Goal: Check status: Check status

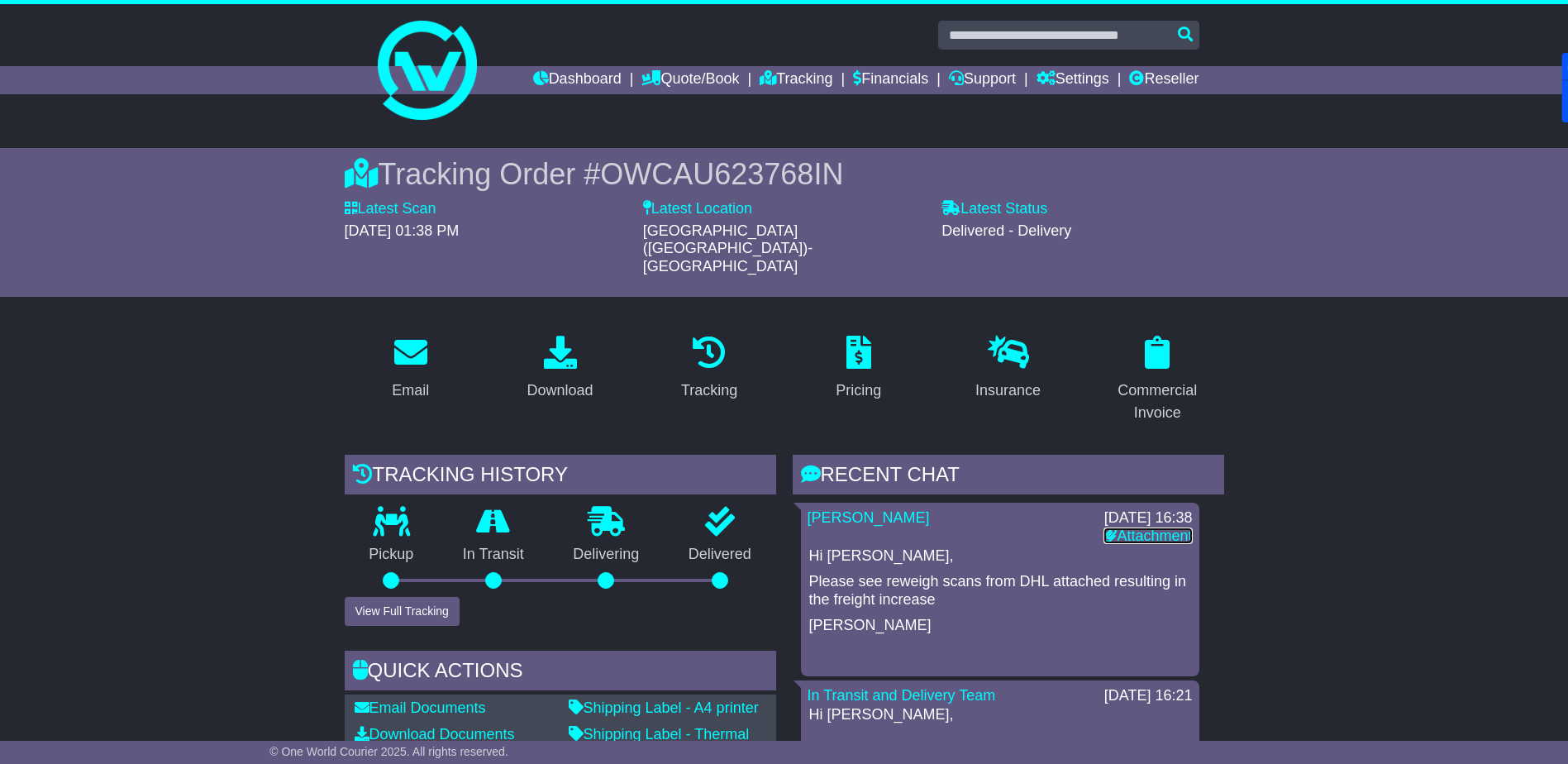
click at [1149, 527] on link "Attachment" at bounding box center [1148, 535] width 88 height 17
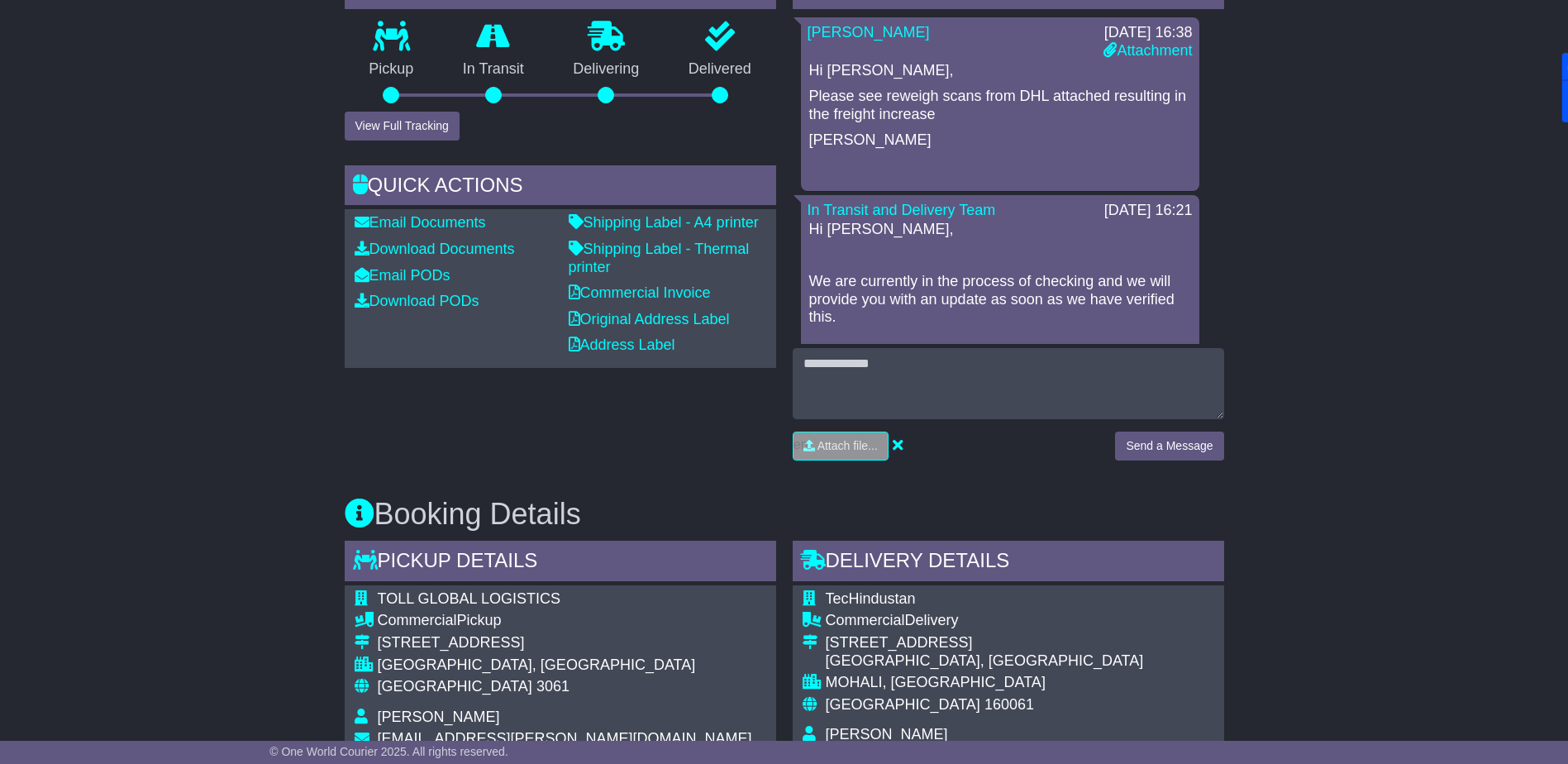
scroll to position [910, 0]
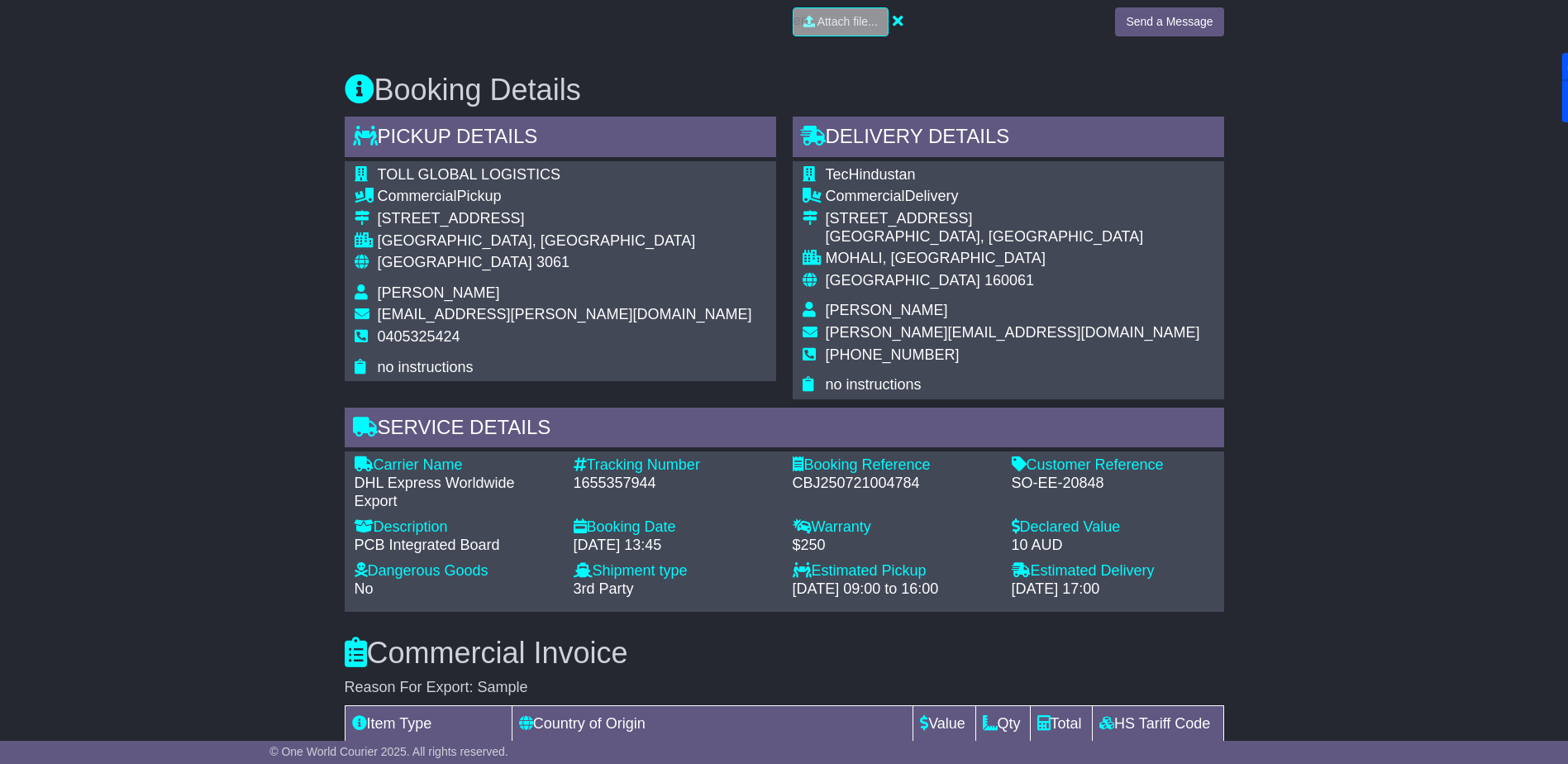
click at [275, 367] on div "Email Download Tracking Pricing Insurance" at bounding box center [784, 436] width 1568 height 2050
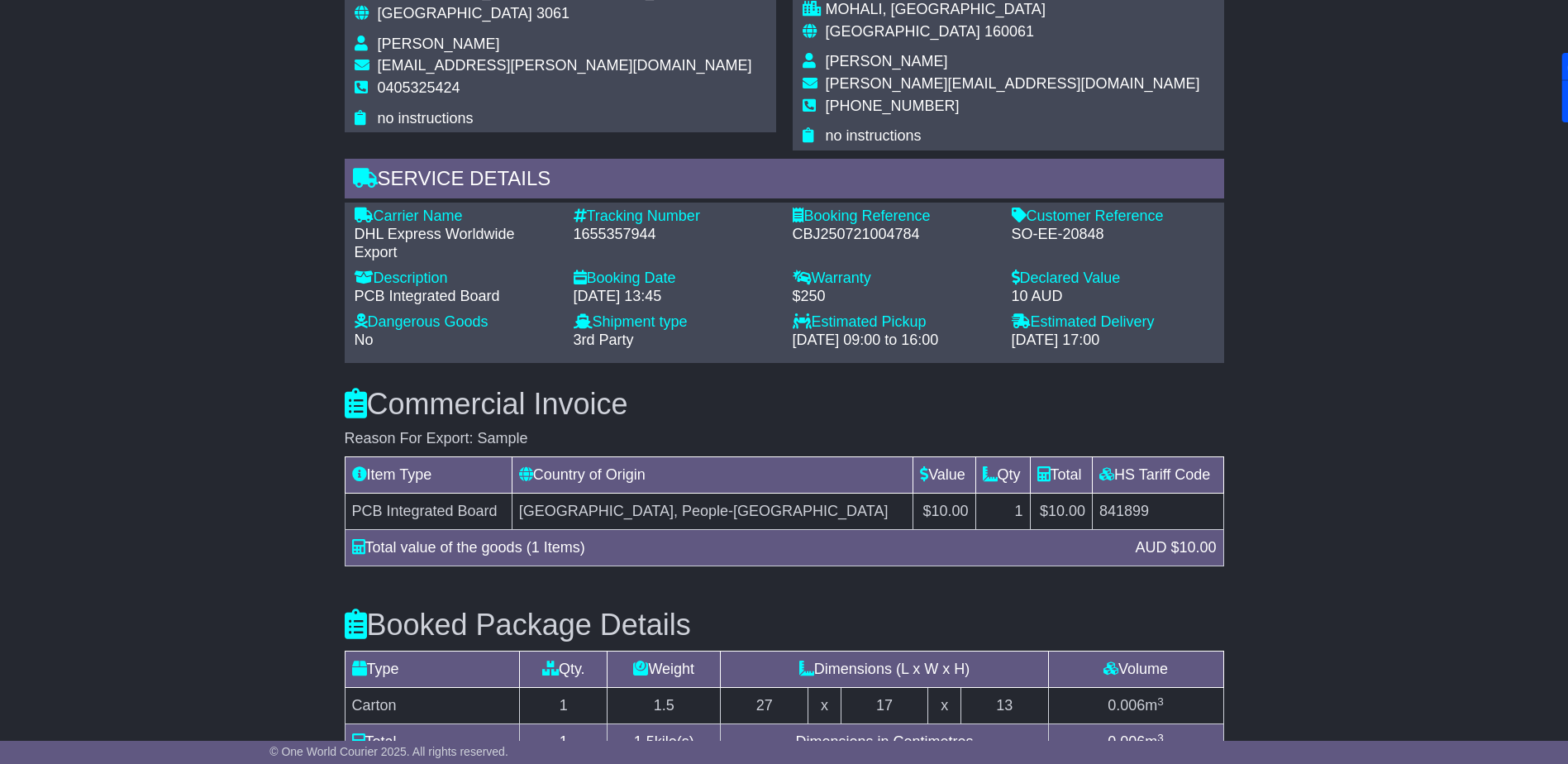
scroll to position [1323, 0]
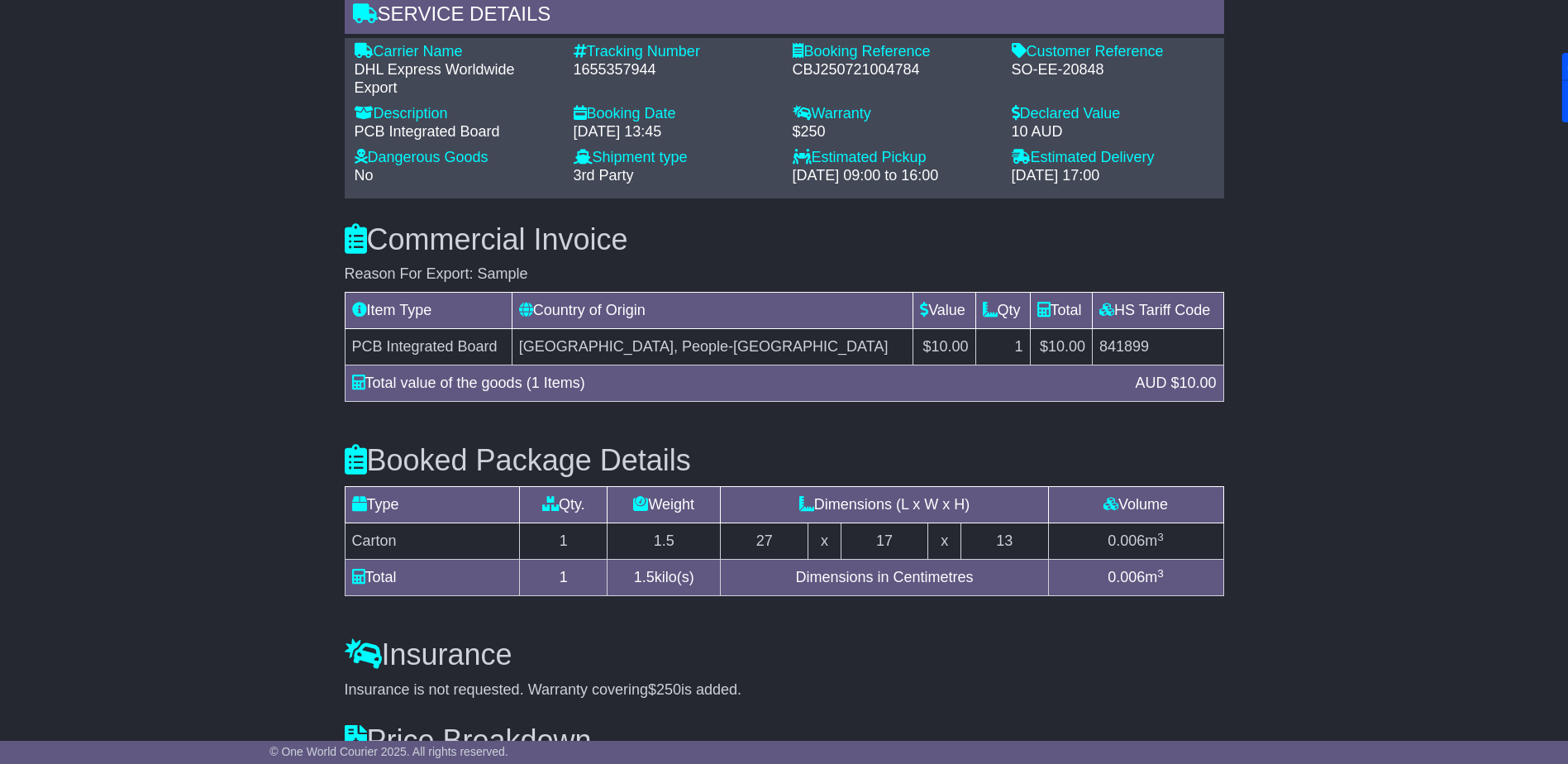
click at [774, 569] on div "Booked Package Details (nonstackable) Type Qty. Weight Dimensions (L x W x H) V…" at bounding box center [784, 517] width 896 height 195
drag, startPoint x: 759, startPoint y: 502, endPoint x: 778, endPoint y: 503, distance: 19.0
click at [778, 524] on td "27" at bounding box center [764, 541] width 87 height 36
drag, startPoint x: 778, startPoint y: 503, endPoint x: 783, endPoint y: 510, distance: 8.6
click at [783, 524] on td "27" at bounding box center [764, 541] width 87 height 36
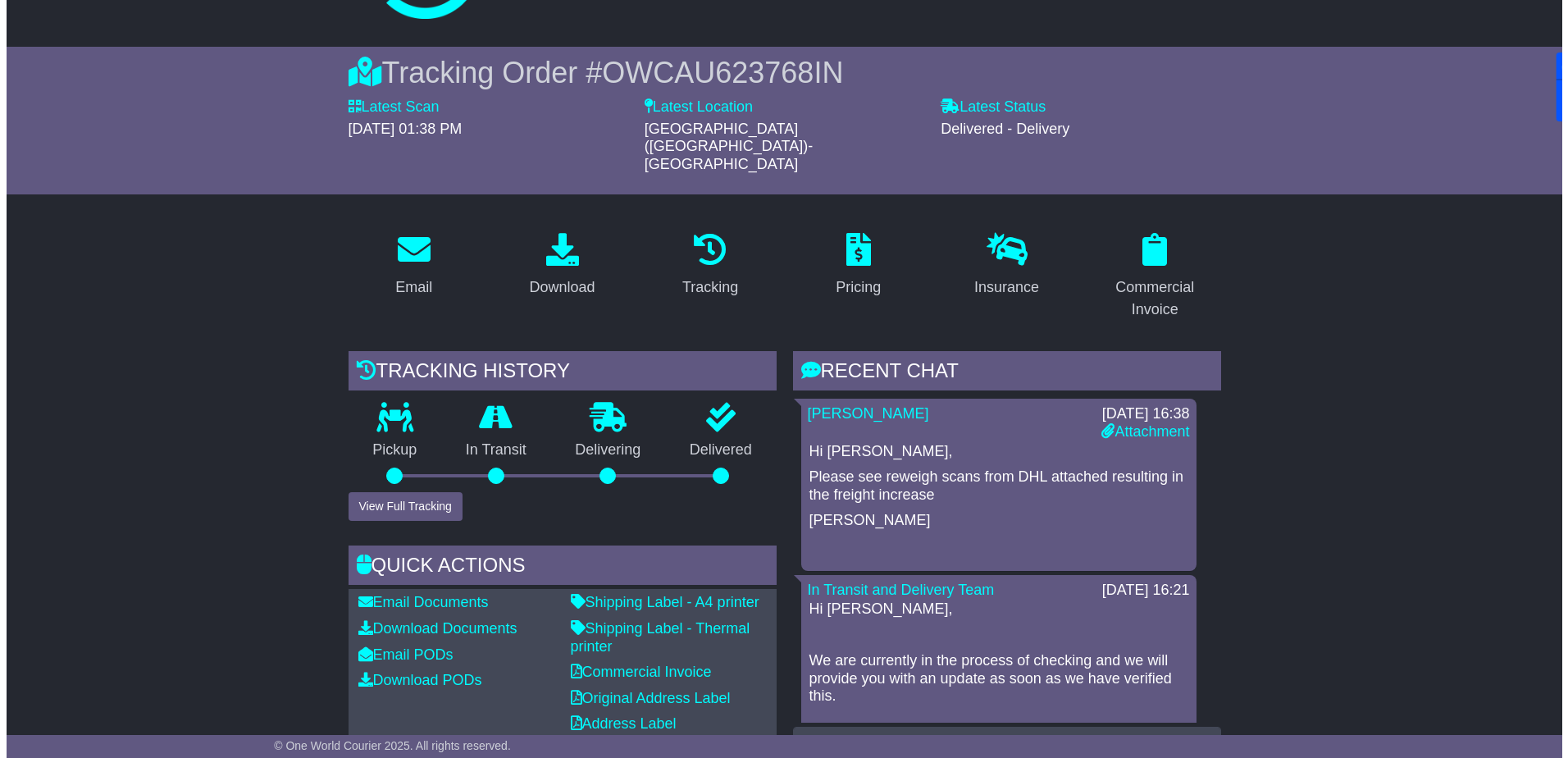
scroll to position [0, 0]
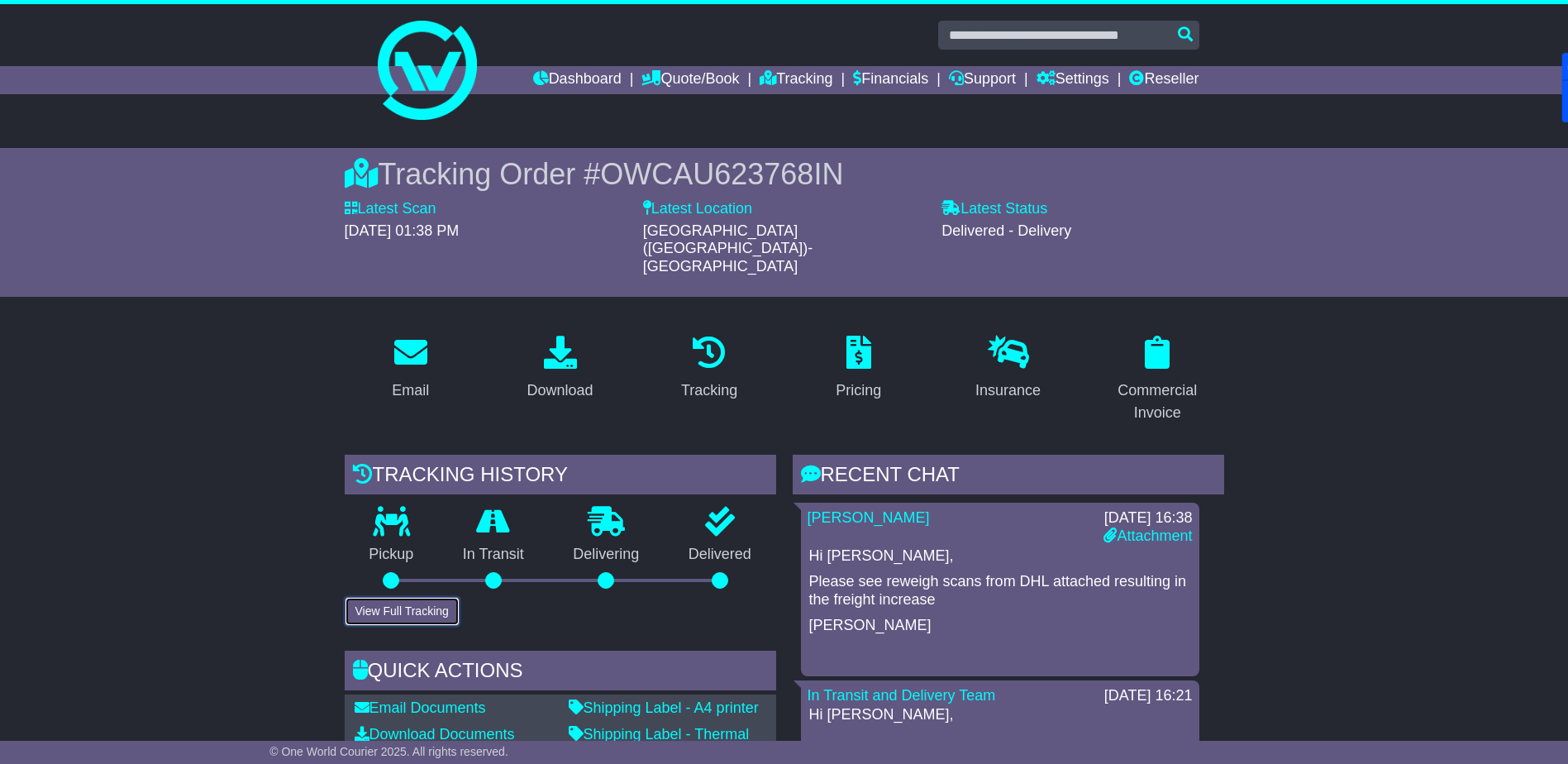
click at [417, 597] on button "View Full Tracking" at bounding box center [402, 611] width 115 height 29
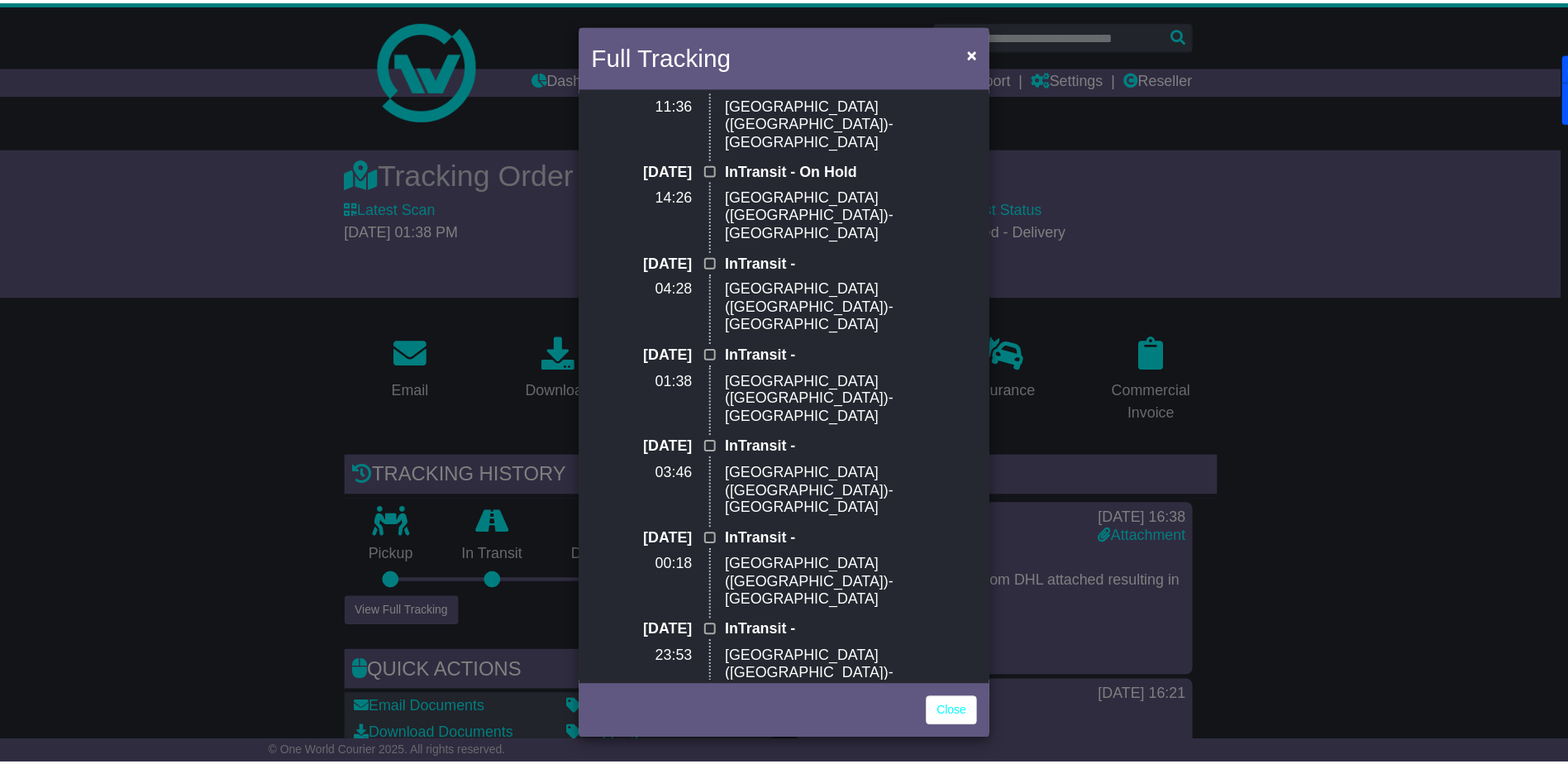
scroll to position [1040, 0]
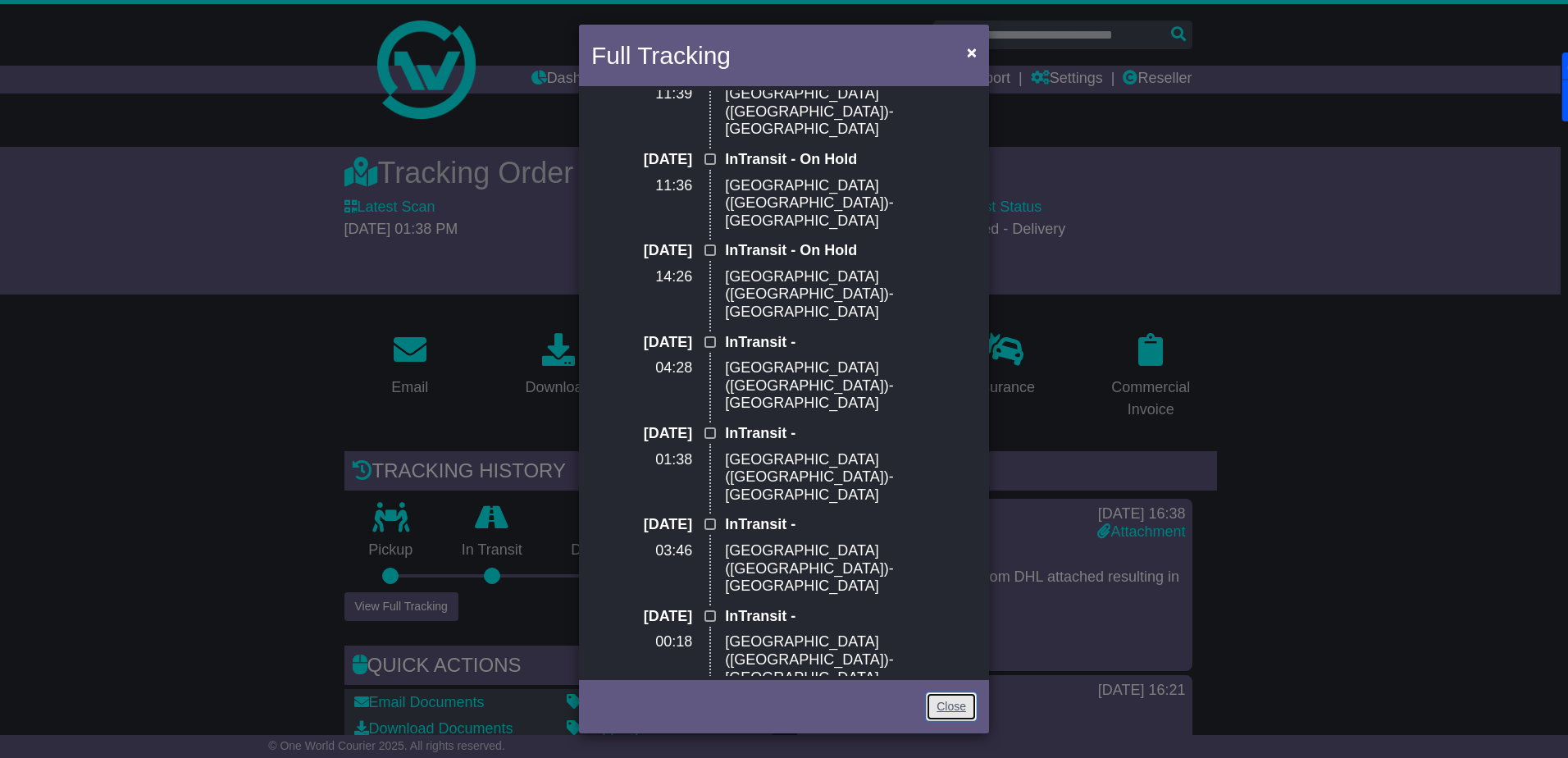
click at [964, 696] on link "Close" at bounding box center [951, 706] width 51 height 29
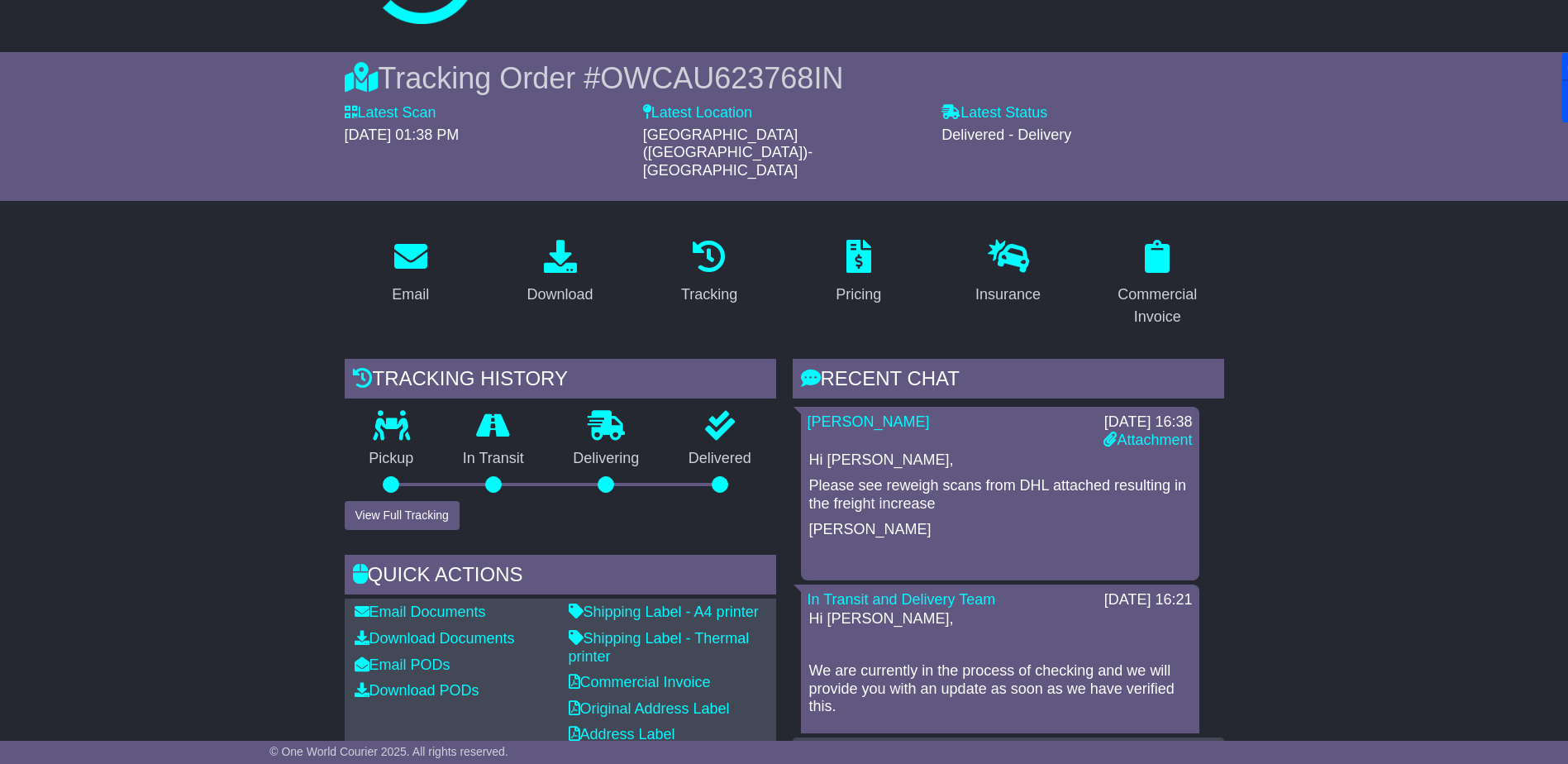
scroll to position [0, 0]
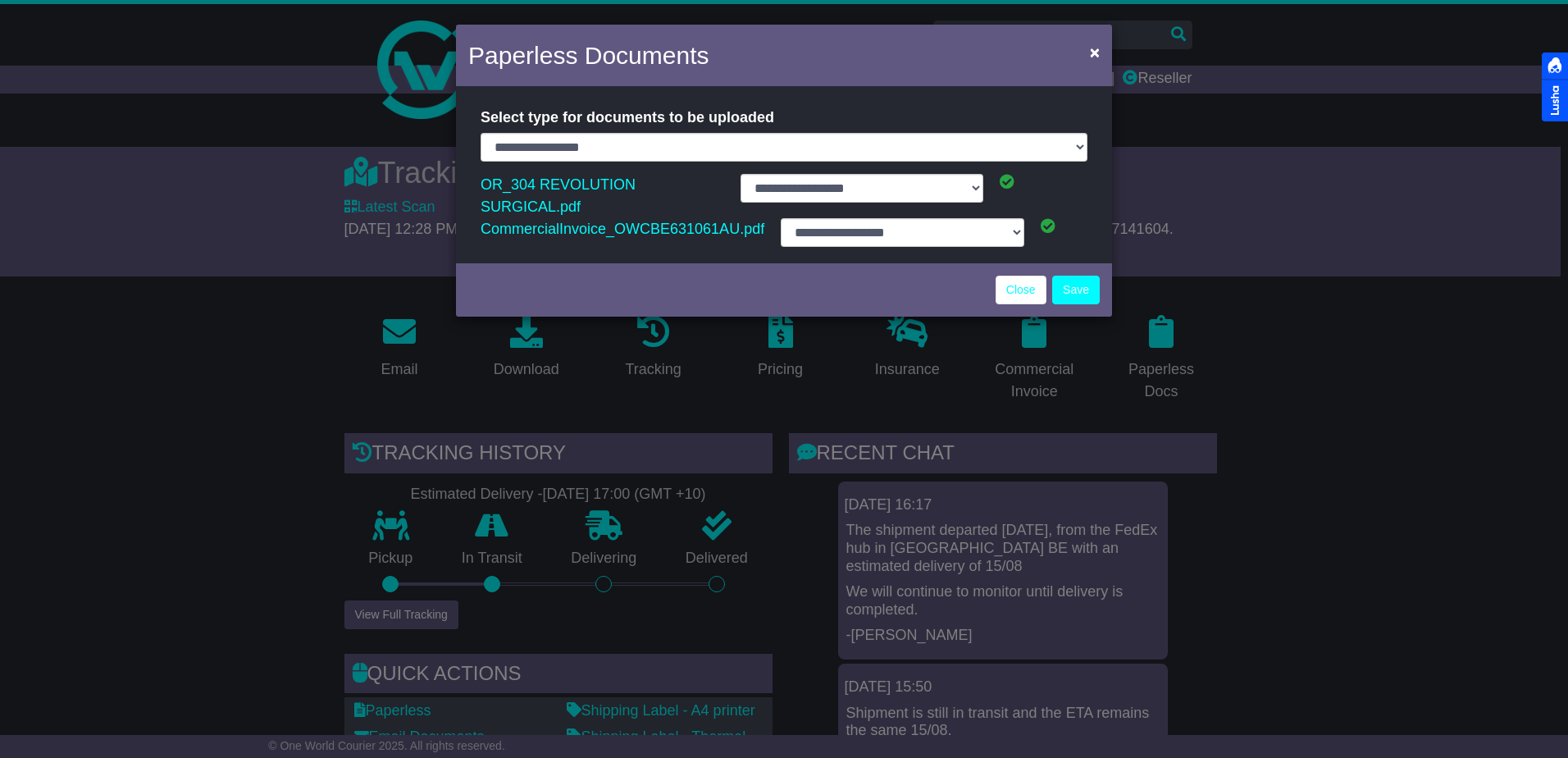
select select "**********"
click at [1013, 280] on link "Close" at bounding box center [1021, 290] width 51 height 29
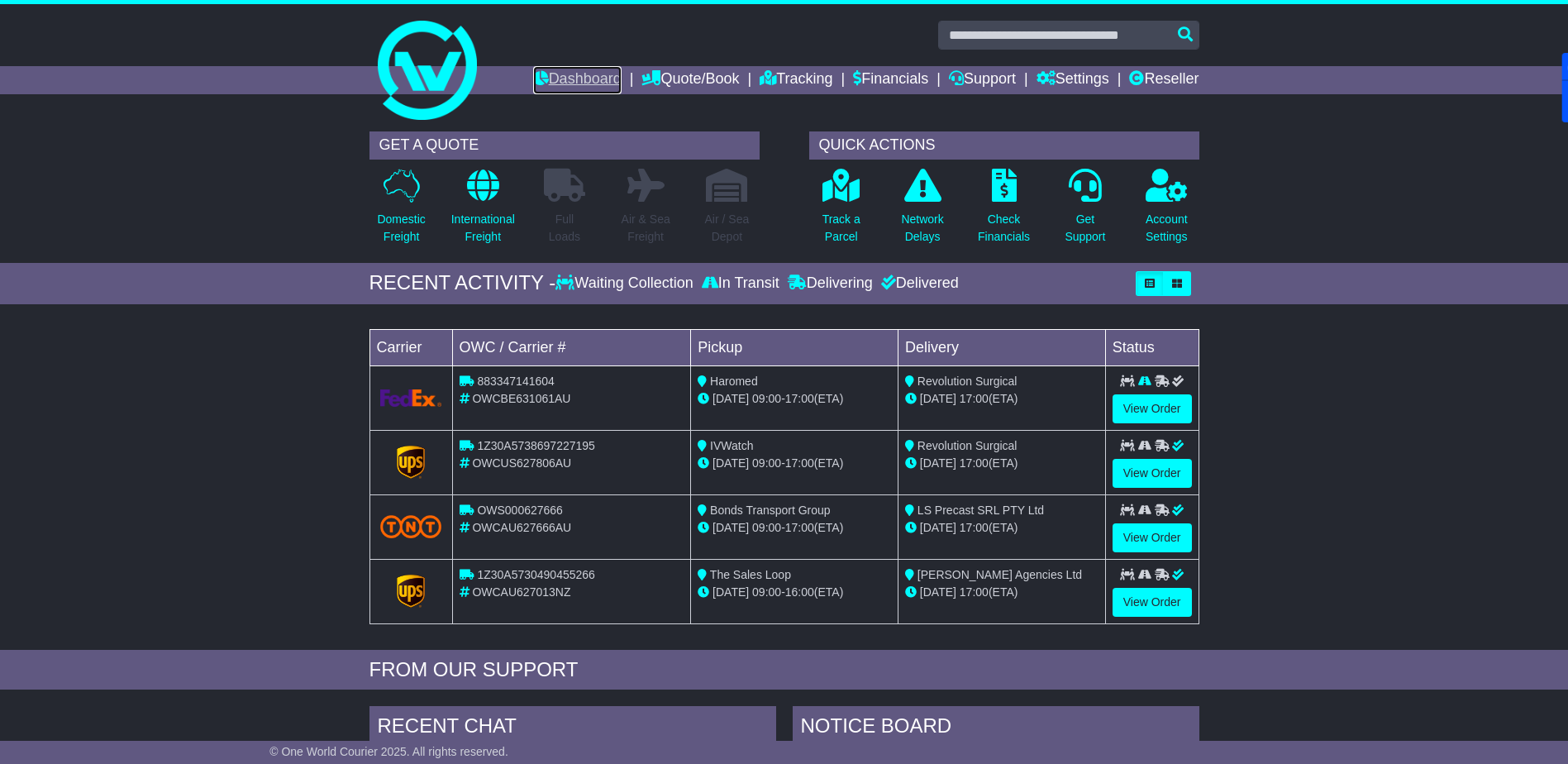
click at [574, 79] on link "Dashboard" at bounding box center [577, 80] width 88 height 28
